Goal: Find specific page/section: Find specific page/section

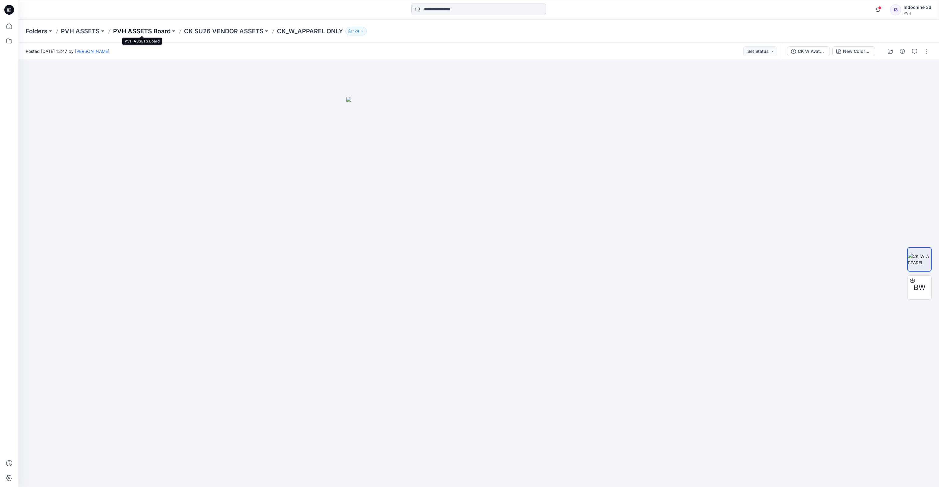
drag, startPoint x: 0, startPoint y: 0, endPoint x: 147, endPoint y: 31, distance: 150.5
click at [147, 31] on p "PVH ASSETS Board" at bounding box center [141, 31] width 57 height 9
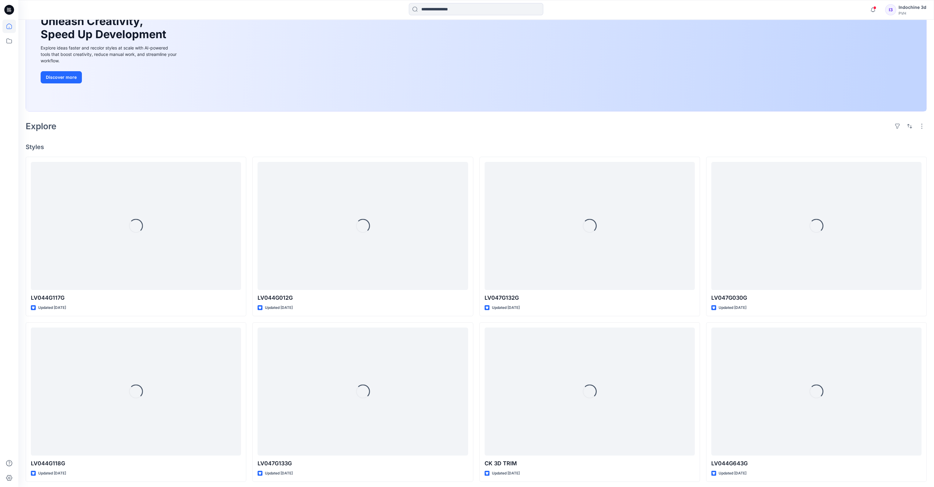
scroll to position [142, 0]
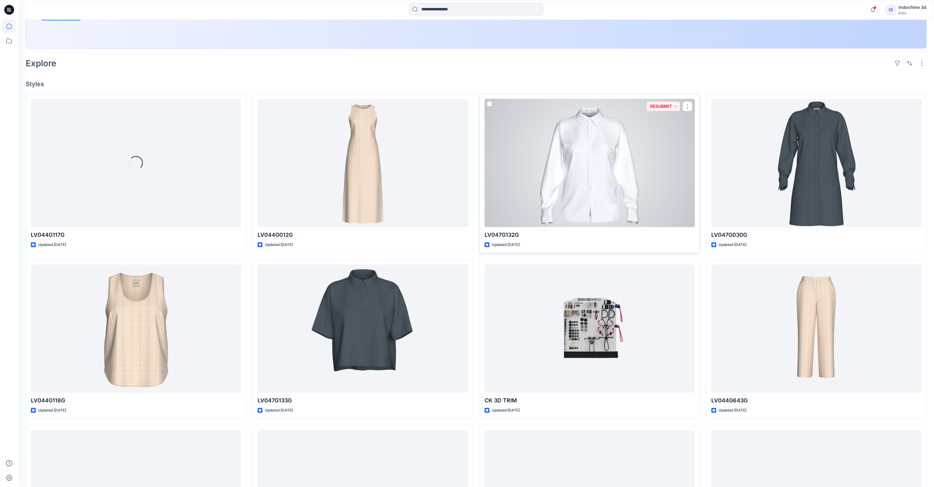
click at [613, 182] on div at bounding box center [590, 163] width 210 height 128
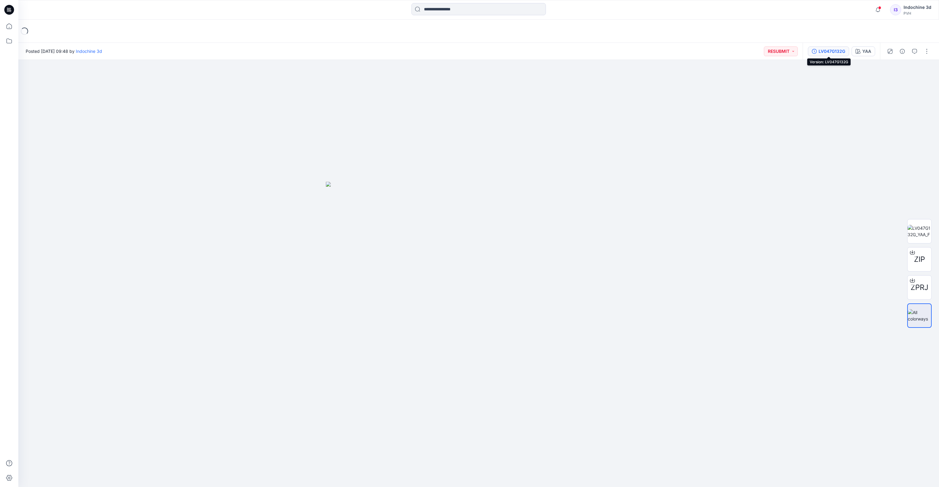
click at [836, 52] on div "LV047G132G" at bounding box center [832, 51] width 27 height 7
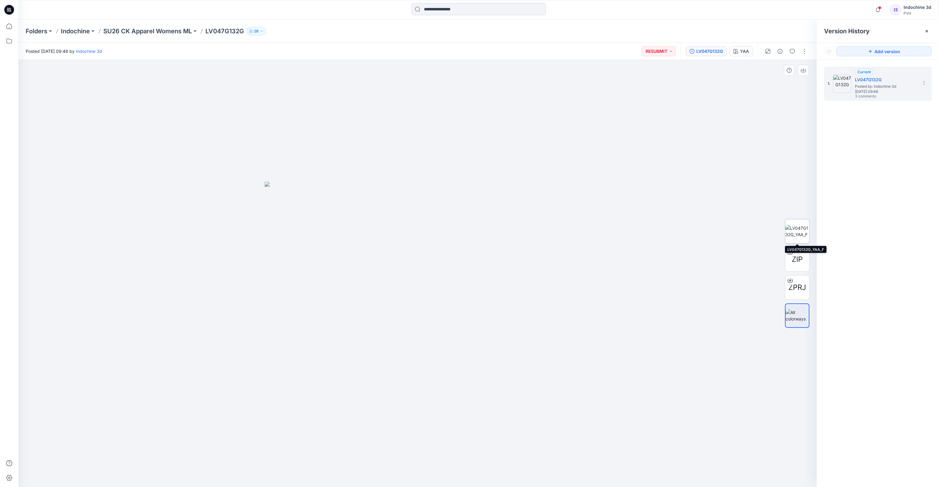
click at [796, 229] on img at bounding box center [797, 231] width 24 height 13
click at [74, 33] on p "Indochine" at bounding box center [75, 31] width 29 height 9
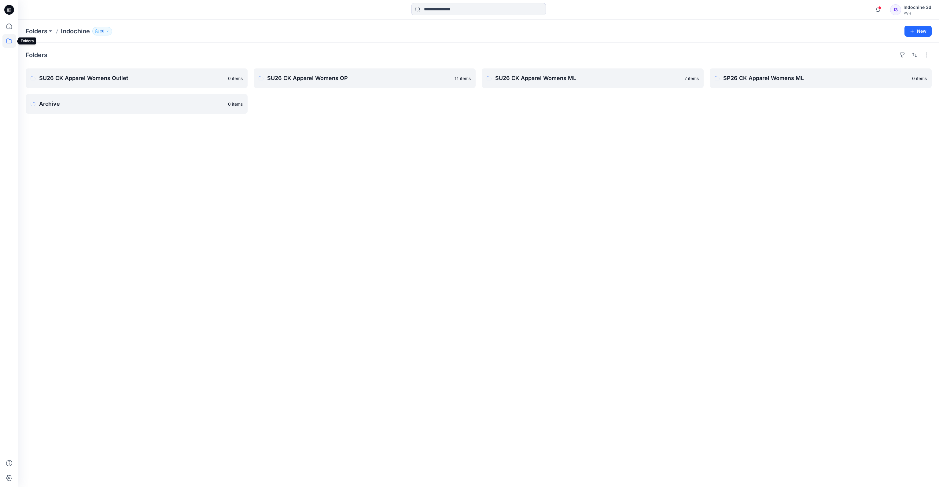
click at [9, 39] on icon at bounding box center [8, 40] width 13 height 13
click at [10, 27] on icon at bounding box center [8, 26] width 13 height 13
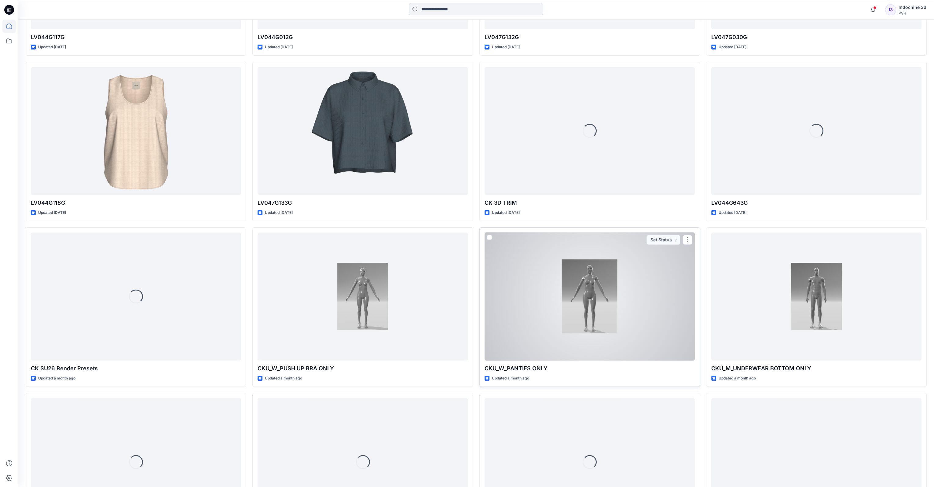
scroll to position [554, 0]
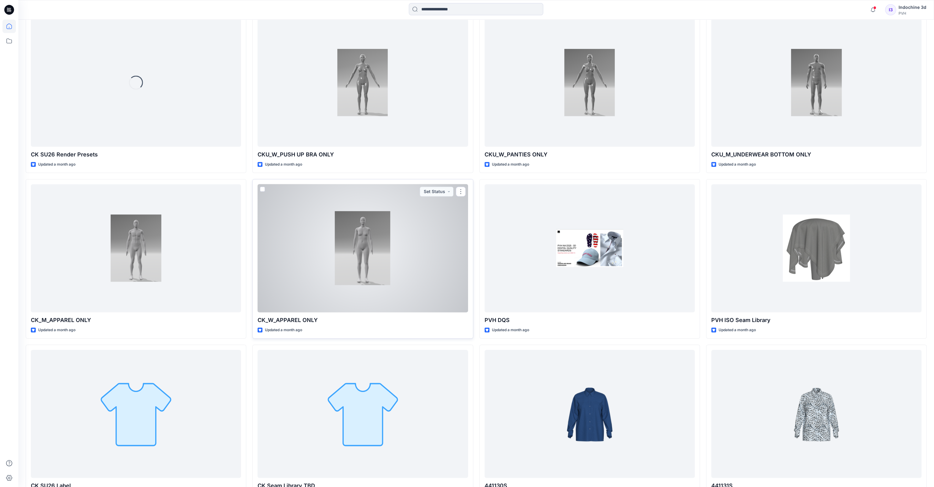
click at [368, 288] on div at bounding box center [363, 248] width 210 height 128
